Goal: Task Accomplishment & Management: Manage account settings

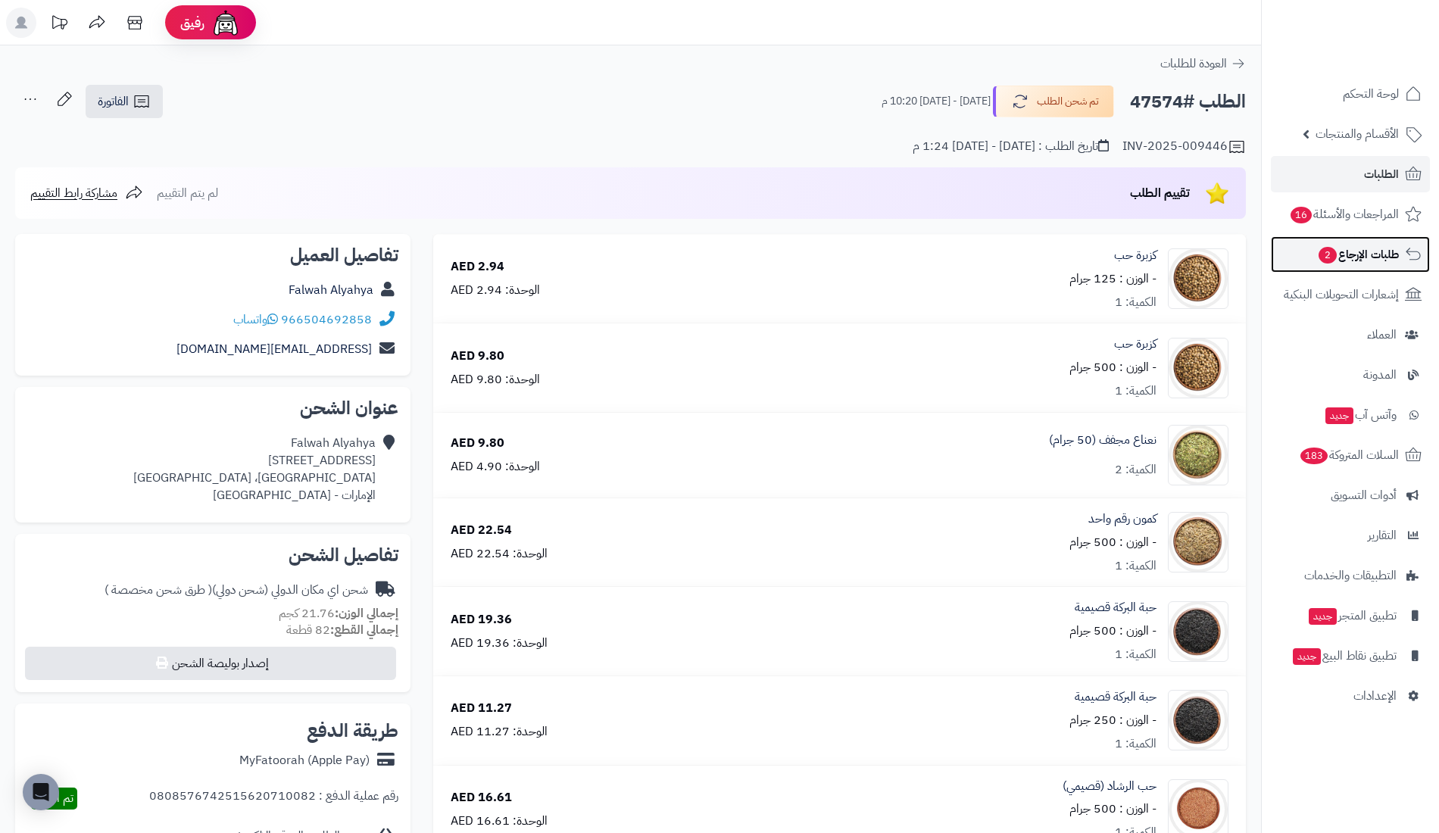
click at [1307, 254] on link "طلبات الإرجاع 2" at bounding box center [1350, 254] width 159 height 36
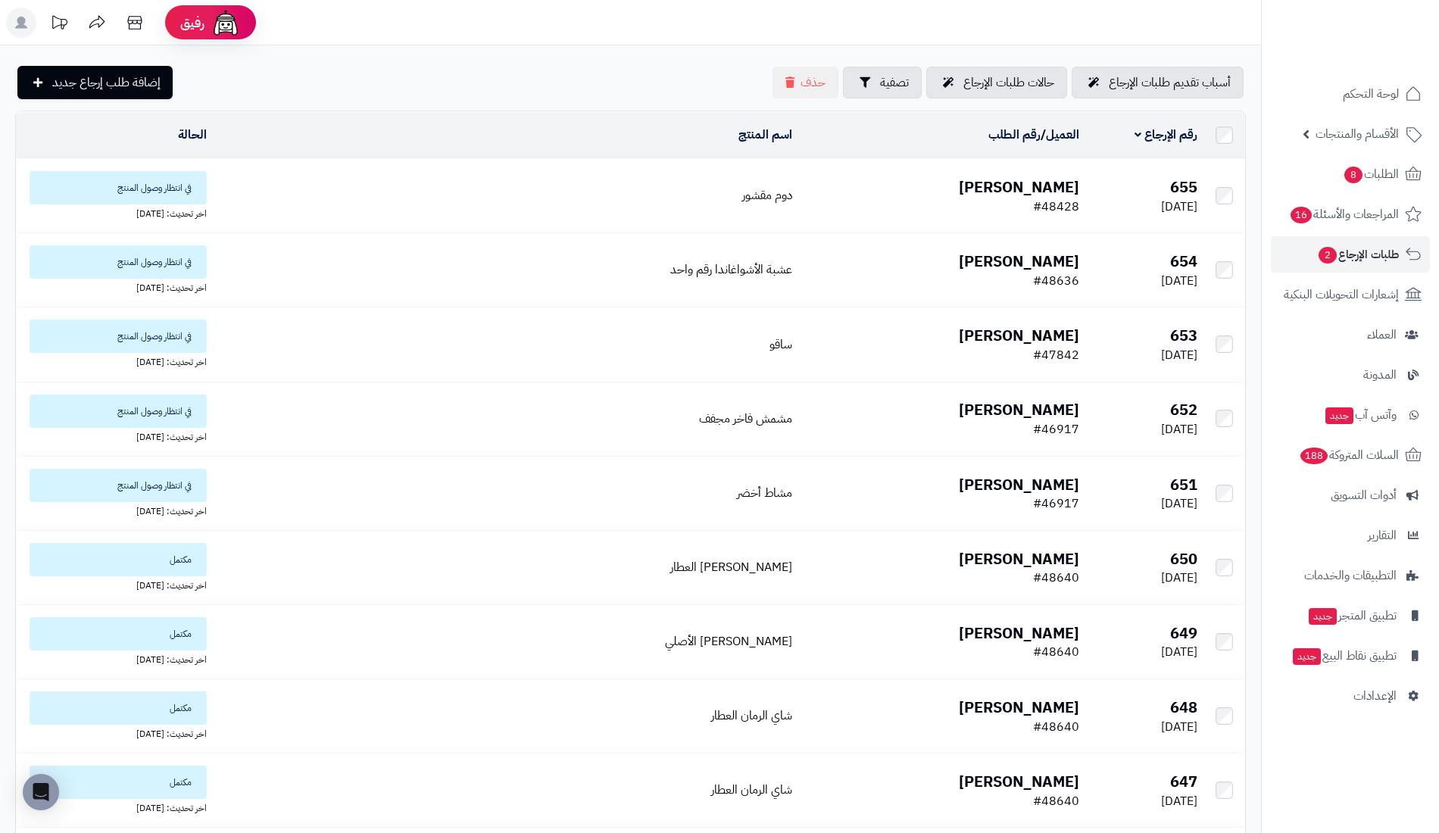
click at [1058, 208] on td "فاطمه سعود #48428" at bounding box center [941, 195] width 287 height 73
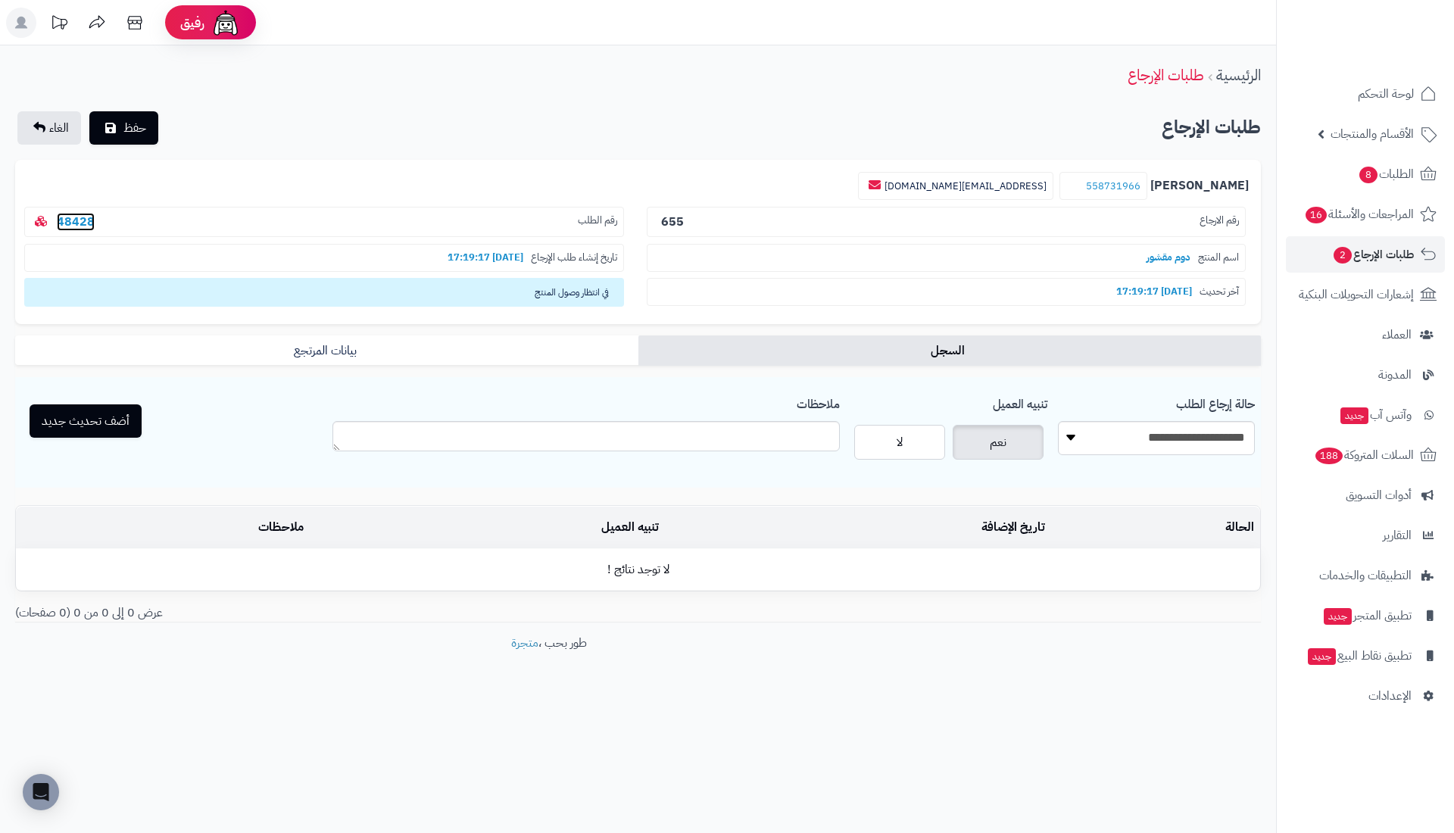
click at [82, 217] on link "48428" at bounding box center [76, 222] width 38 height 18
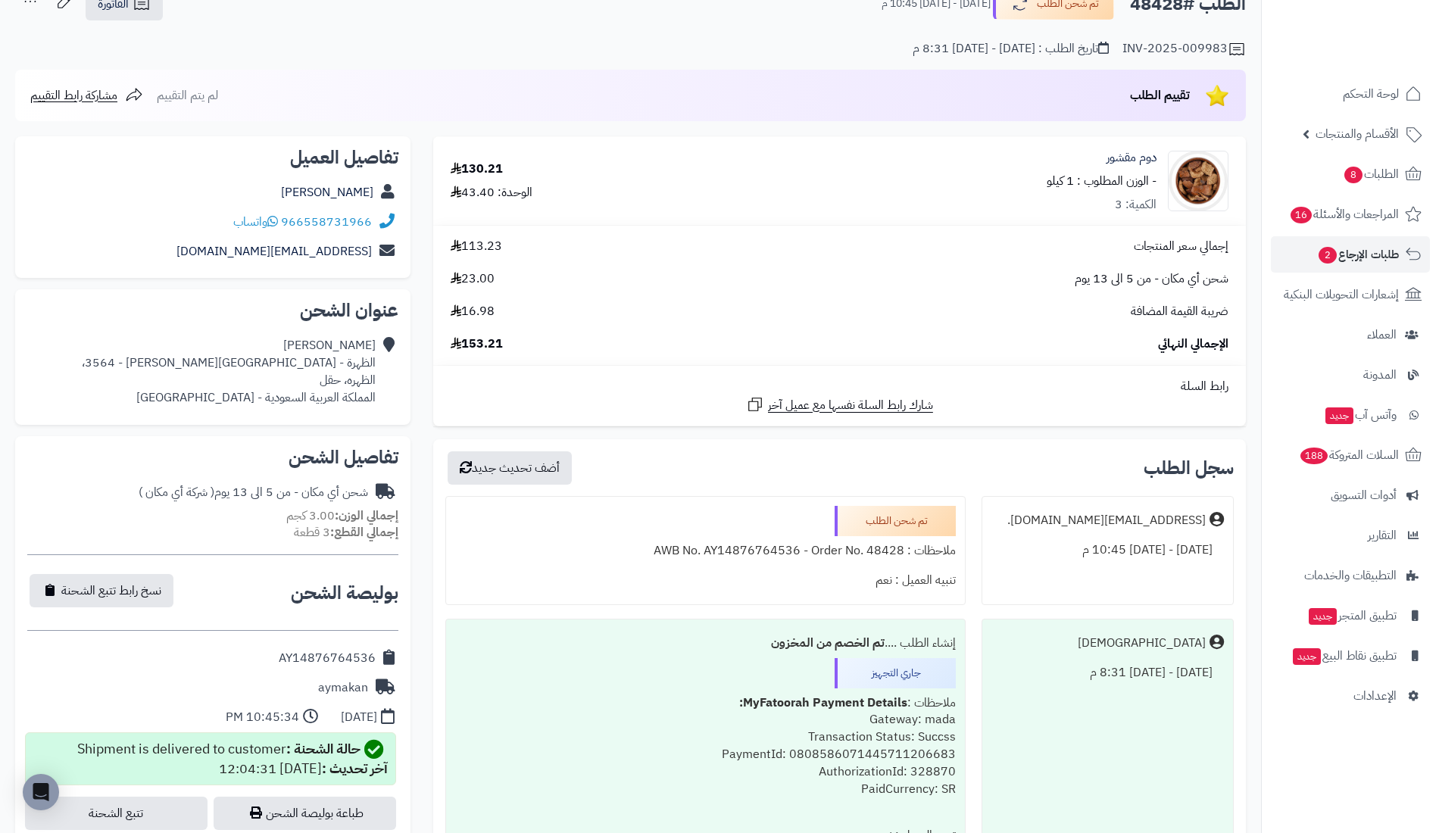
scroll to position [148, 0]
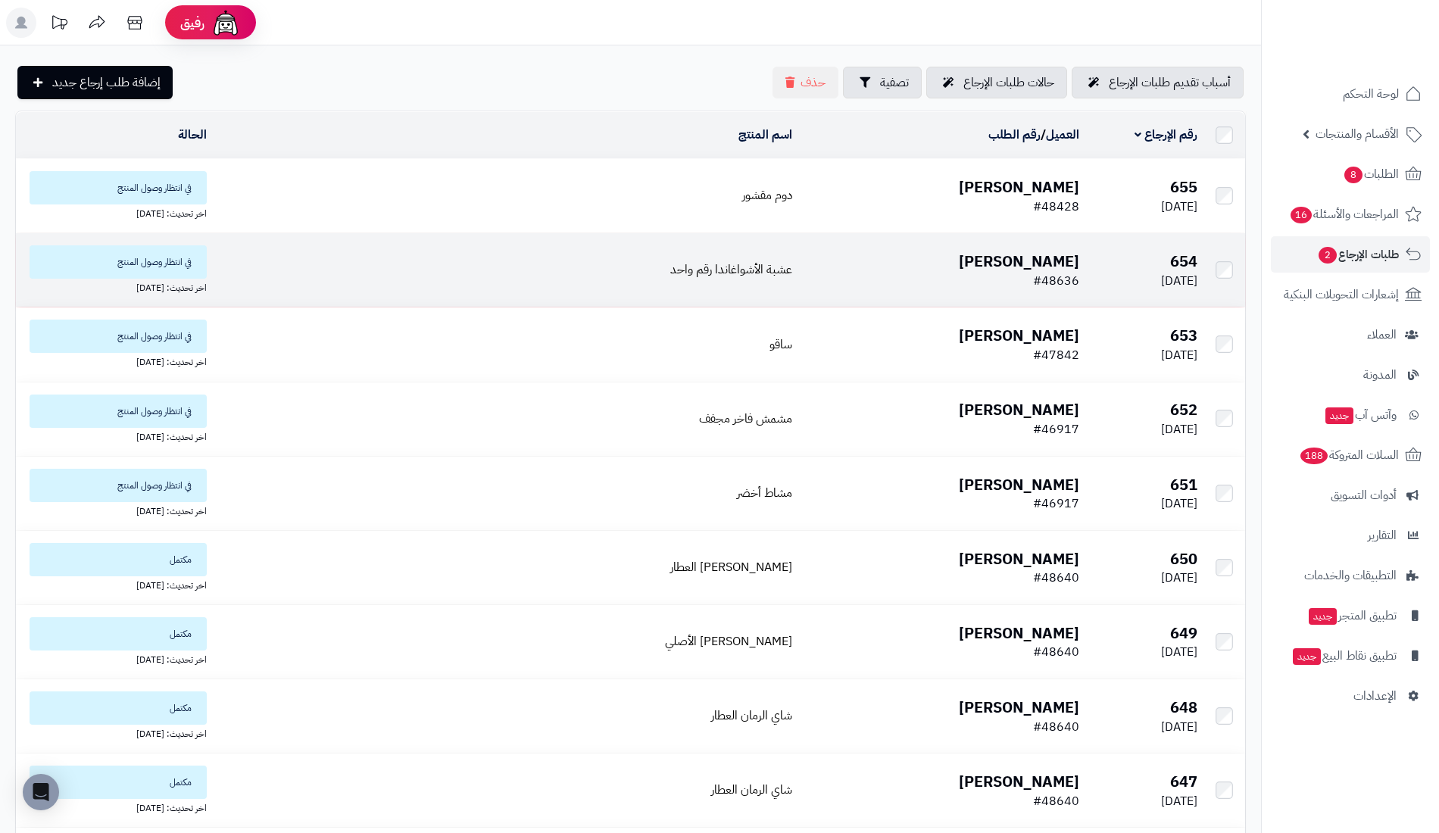
click at [1045, 268] on b "[PERSON_NAME]" at bounding box center [1019, 261] width 120 height 23
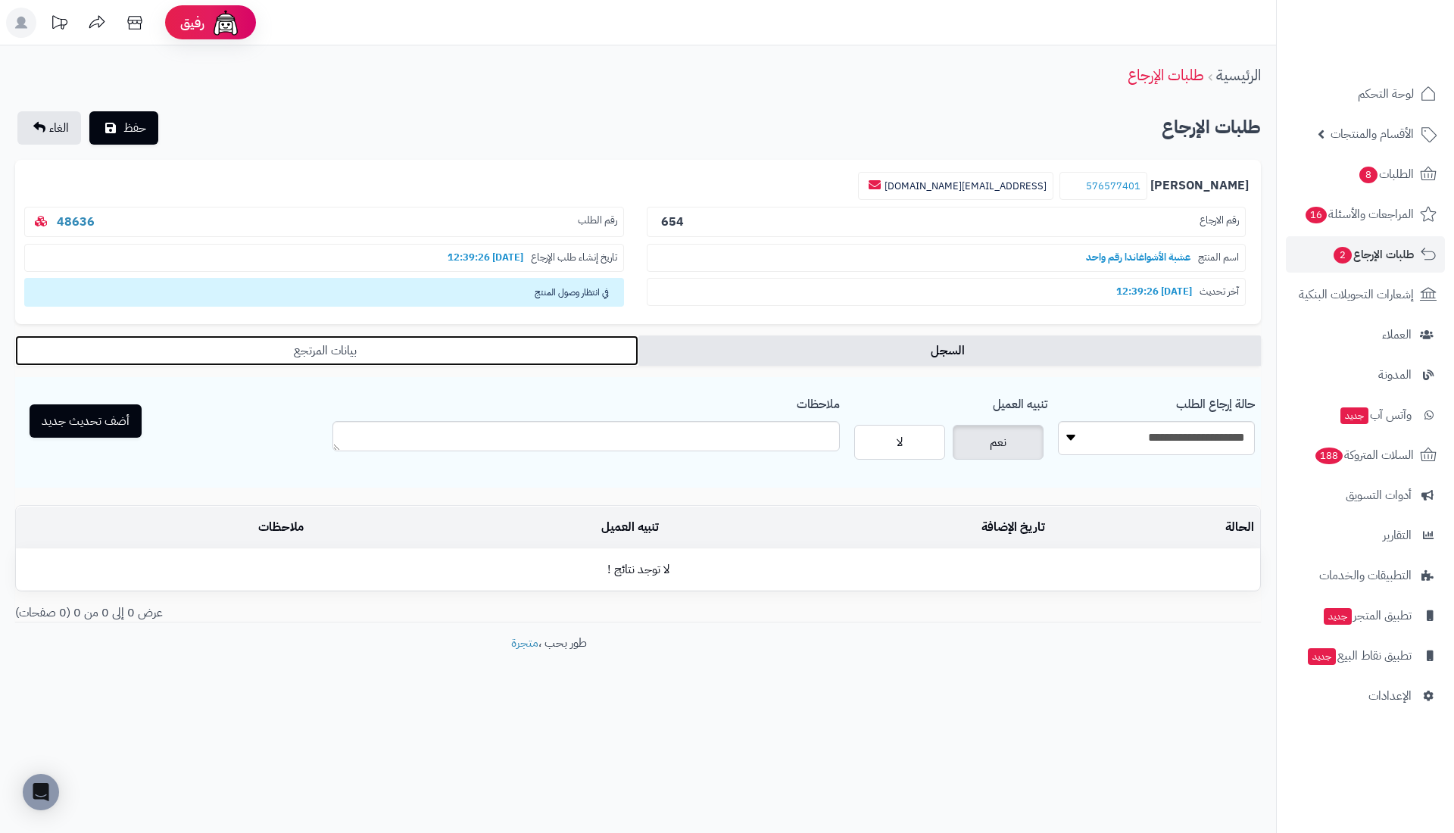
click at [288, 356] on link "بيانات المرتجع" at bounding box center [326, 350] width 623 height 30
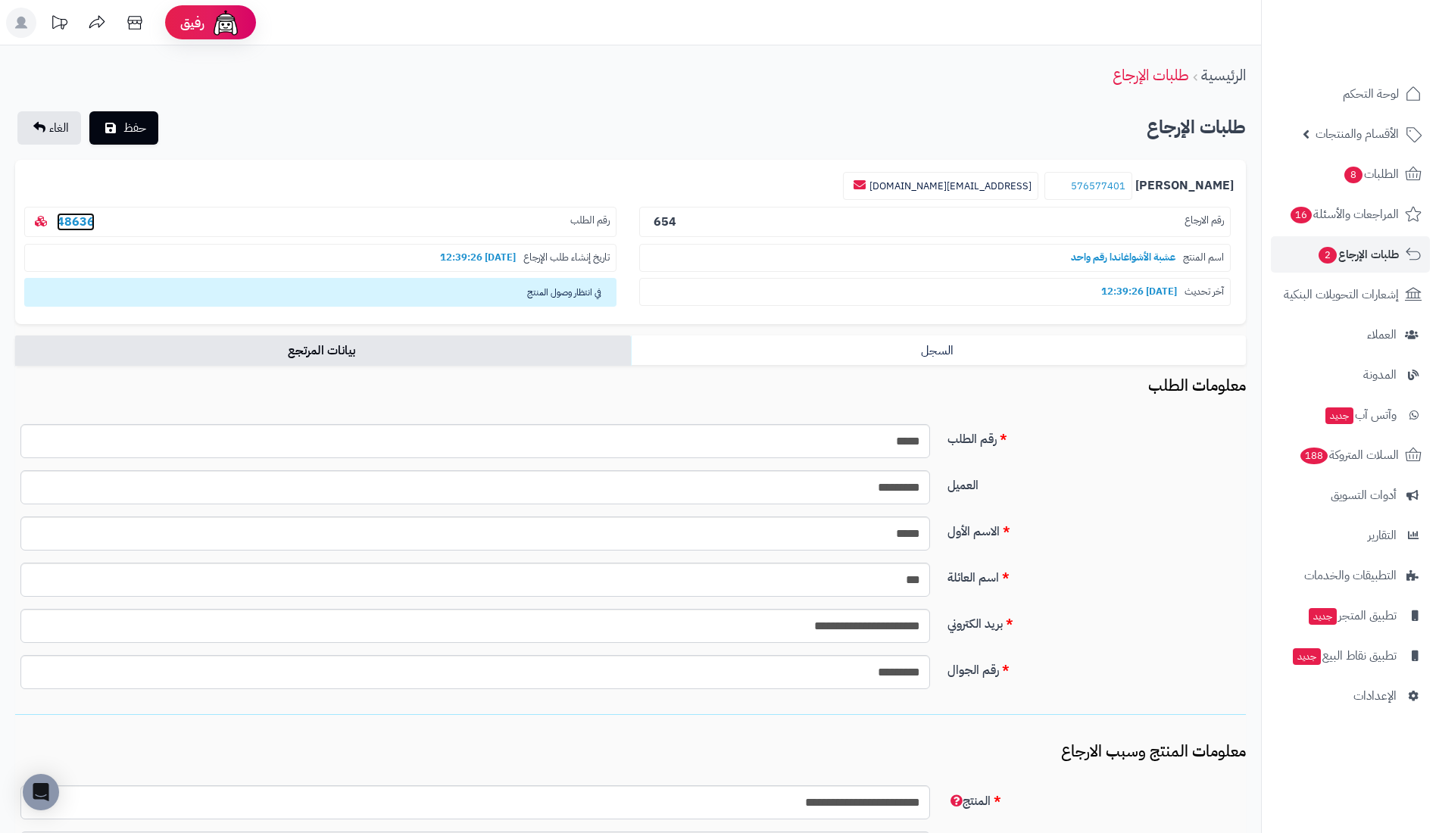
click at [65, 217] on link "48636" at bounding box center [76, 222] width 38 height 18
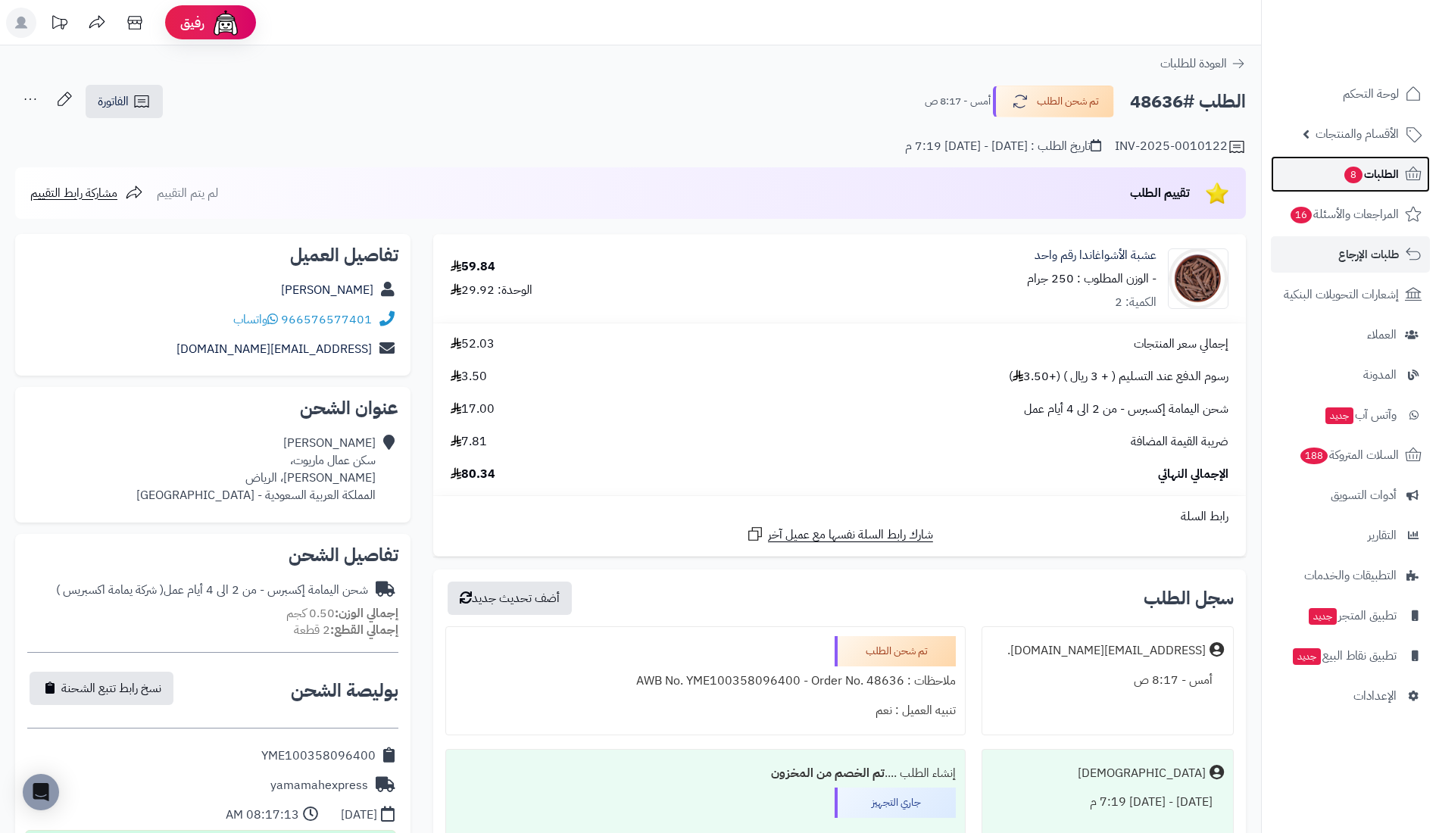
click at [1353, 188] on link "الطلبات 8" at bounding box center [1350, 174] width 159 height 36
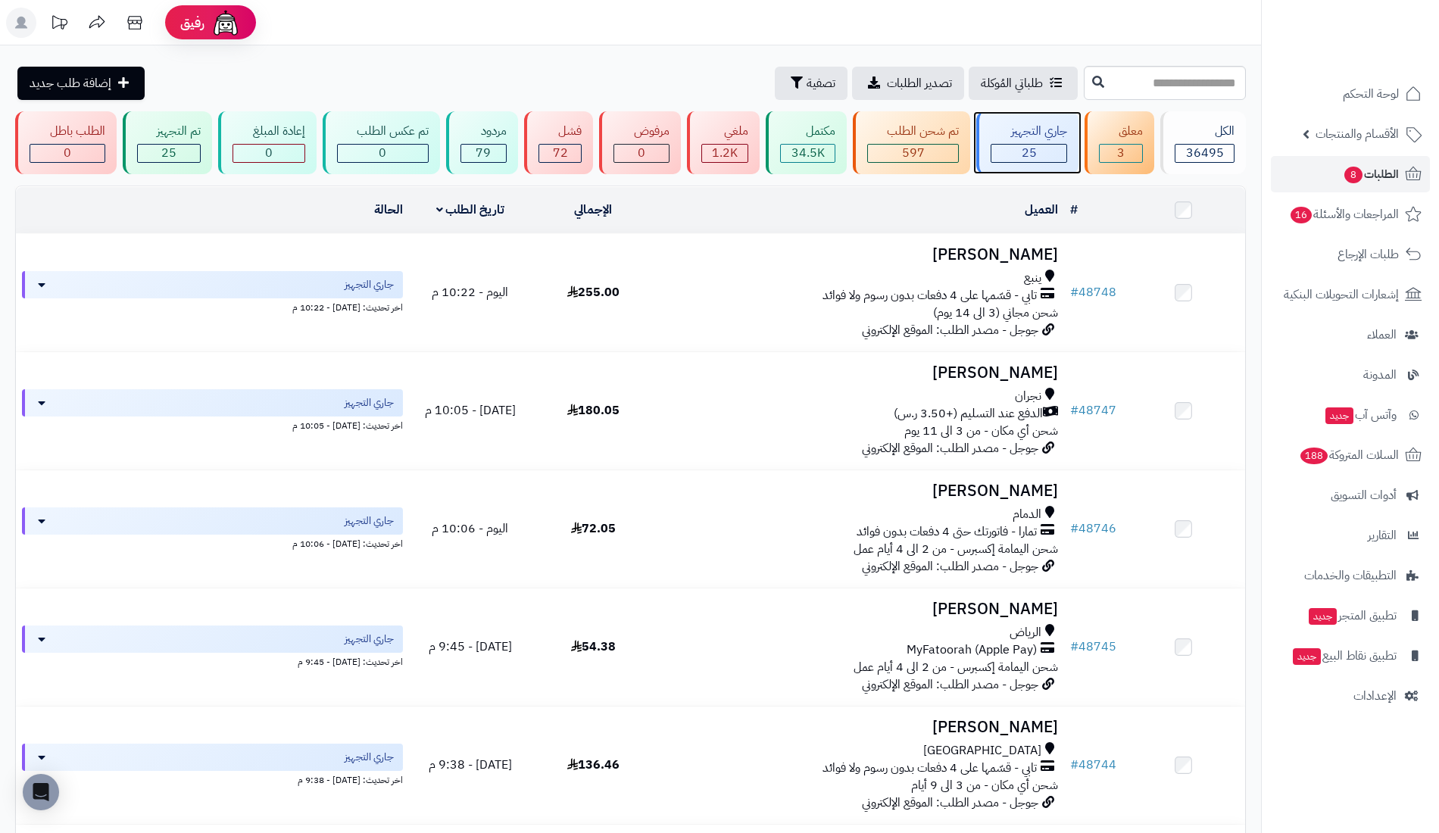
click at [1019, 148] on div "25" at bounding box center [1028, 153] width 75 height 17
click at [1356, 174] on span "8" at bounding box center [1353, 175] width 18 height 17
